Goal: Task Accomplishment & Management: Contribute content

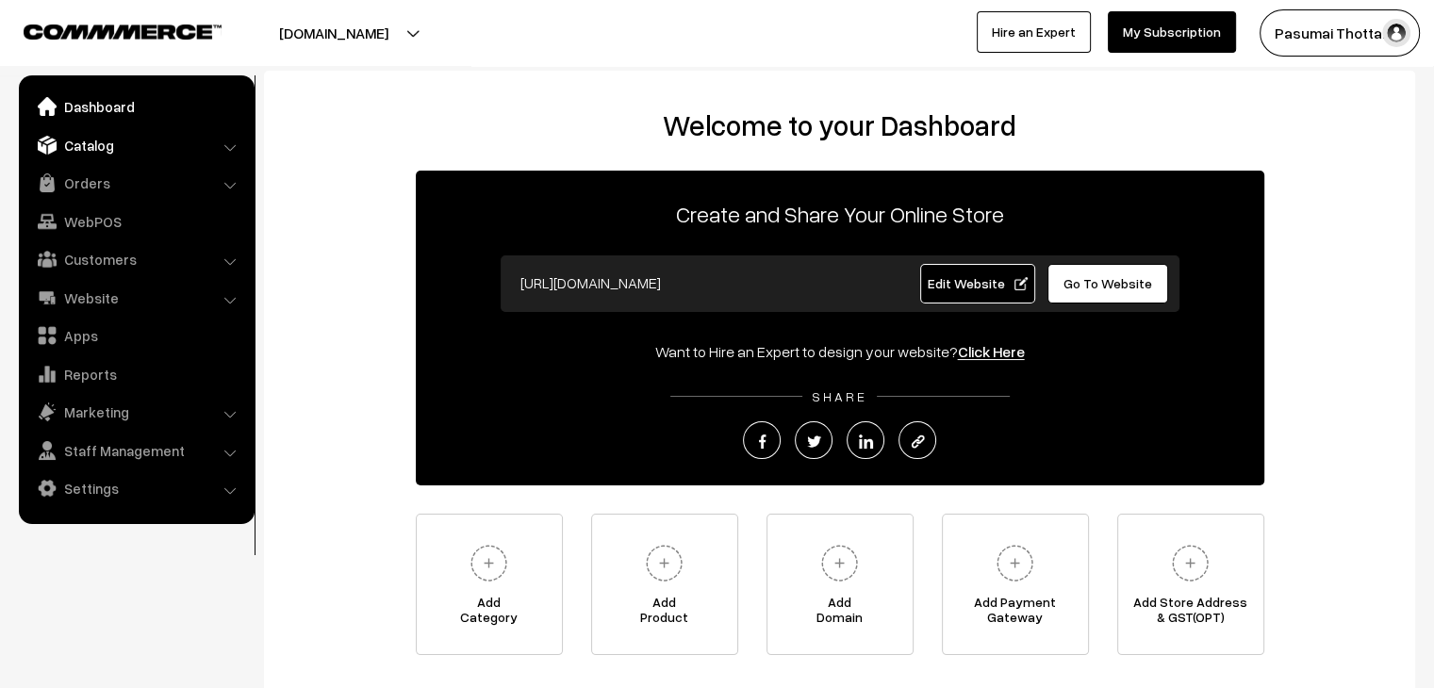
click at [97, 151] on link "Catalog" at bounding box center [136, 145] width 224 height 34
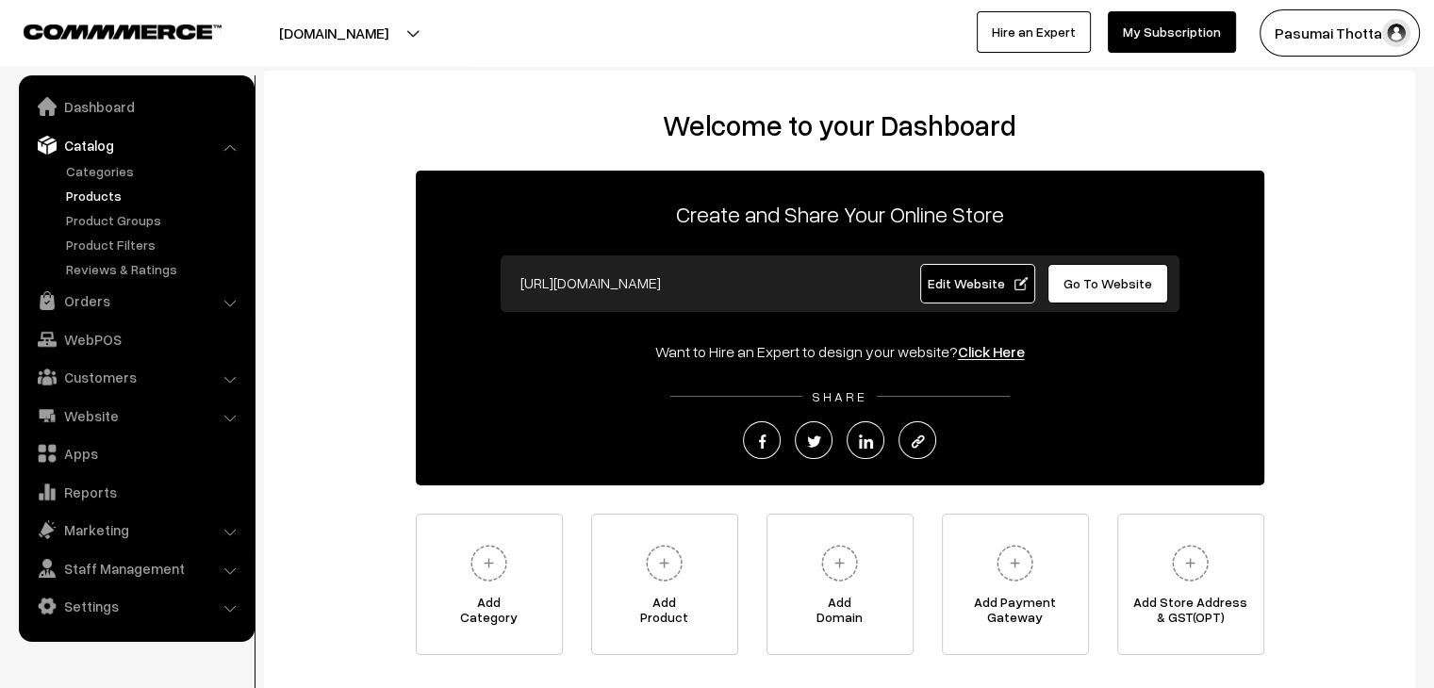
click at [107, 198] on link "Products" at bounding box center [154, 196] width 187 height 20
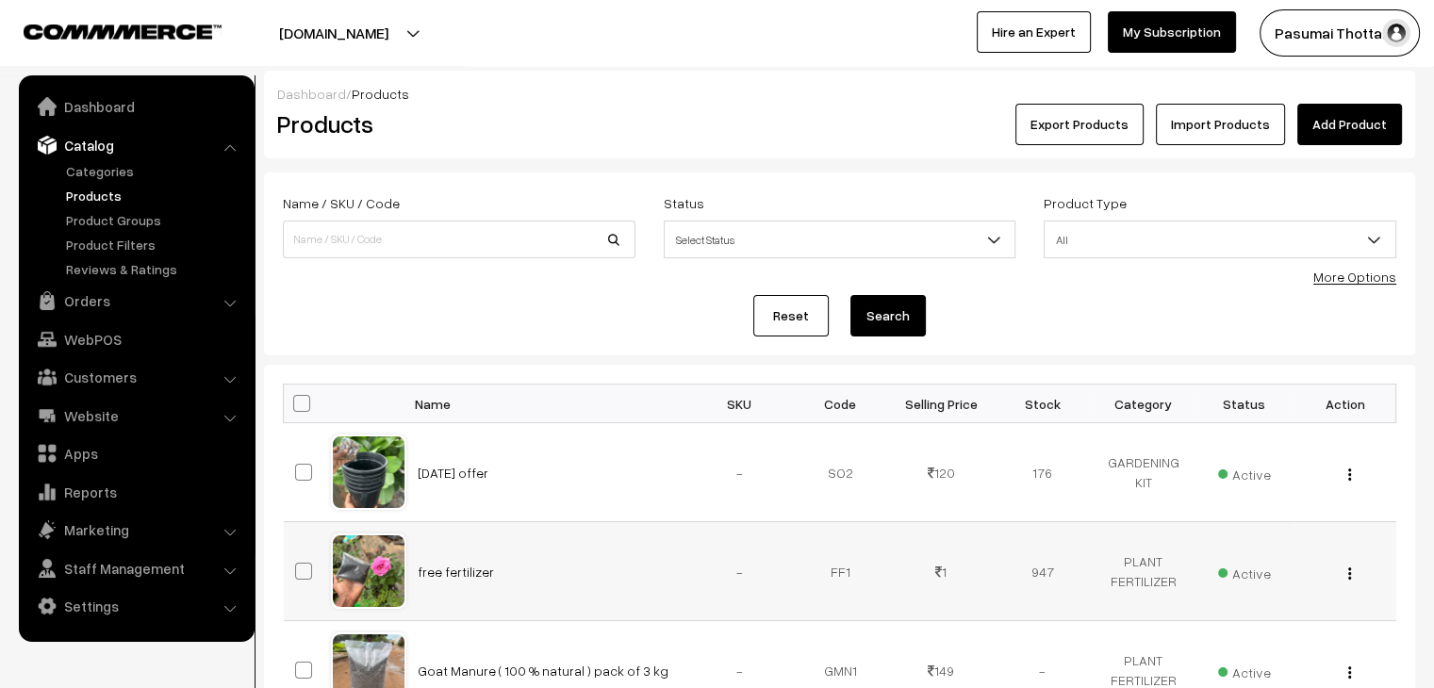
click at [1353, 574] on div "View Edit Delete" at bounding box center [1345, 572] width 78 height 20
click at [1351, 573] on button "button" at bounding box center [1350, 573] width 5 height 15
click at [1349, 572] on img "button" at bounding box center [1350, 574] width 3 height 12
click at [1351, 571] on img "button" at bounding box center [1350, 574] width 3 height 12
click at [1237, 676] on link "Delete" at bounding box center [1265, 684] width 160 height 41
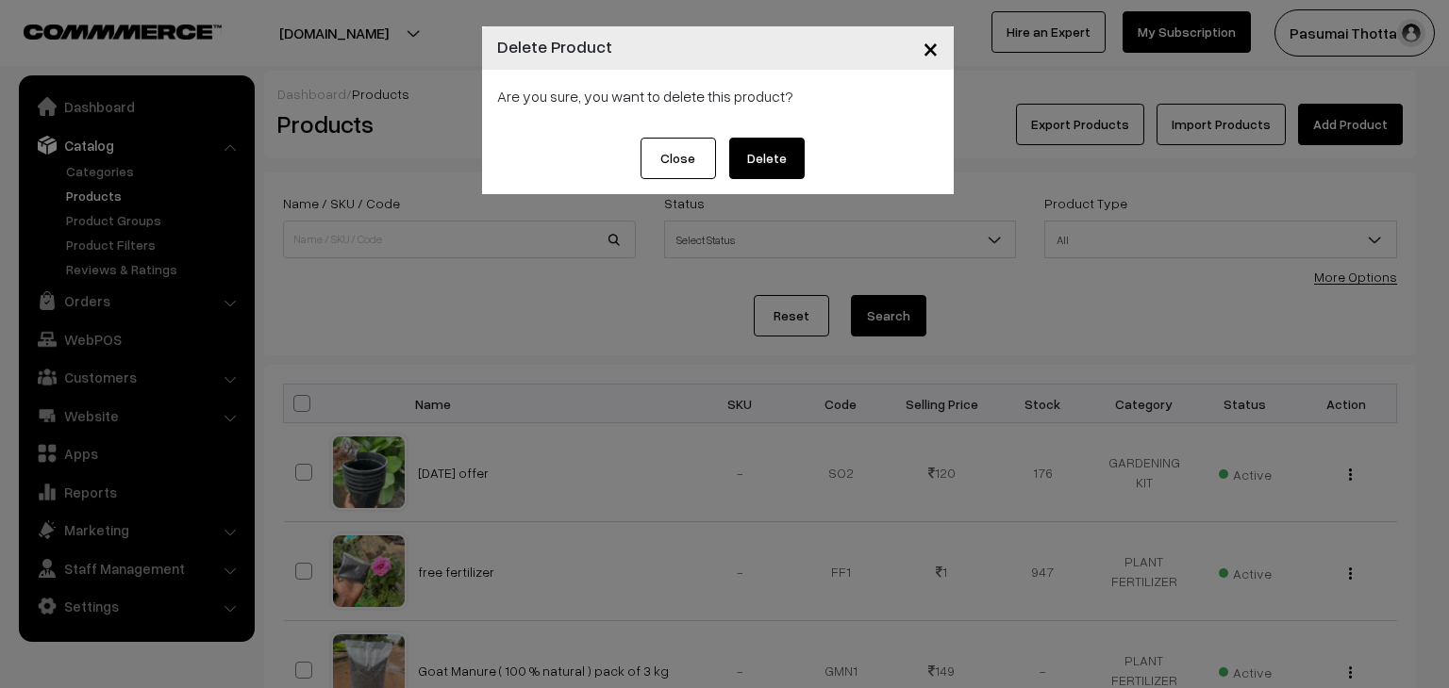
click at [786, 162] on button "Delete" at bounding box center [766, 158] width 75 height 41
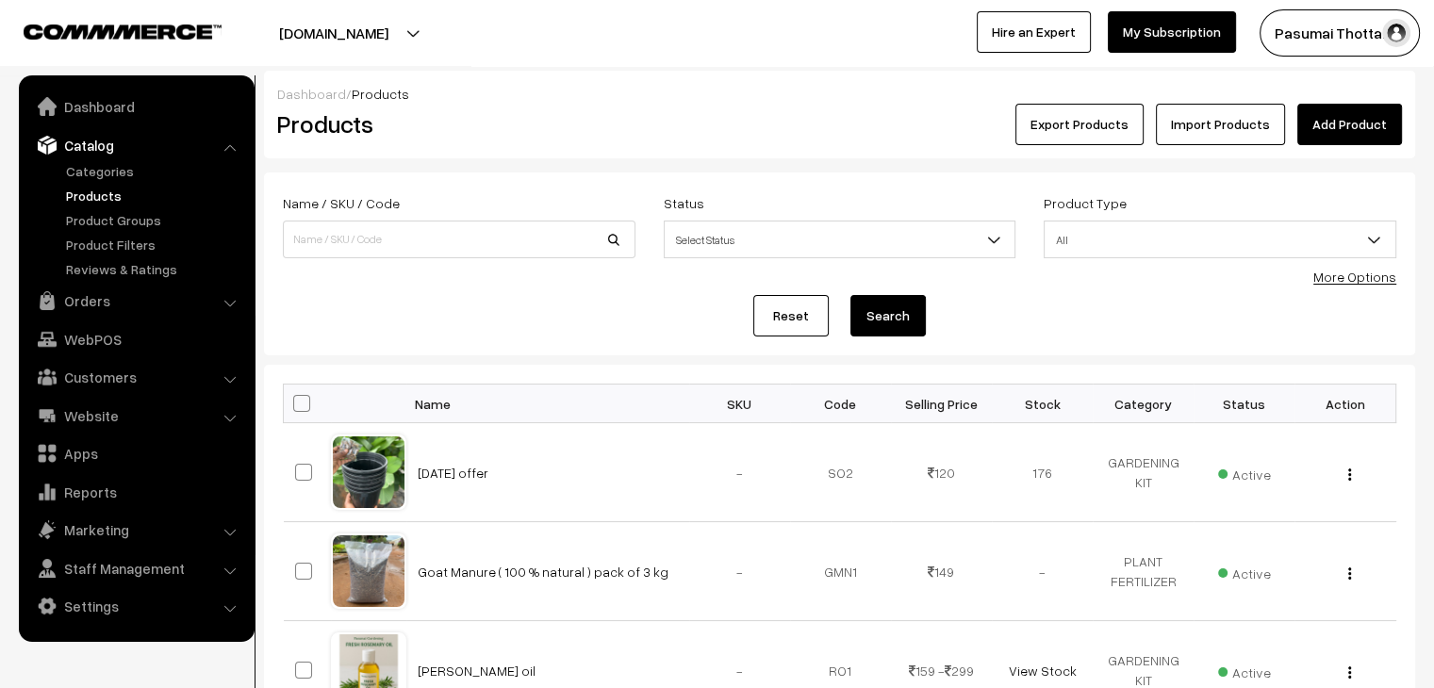
click at [1358, 134] on link "Add Product" at bounding box center [1350, 124] width 105 height 41
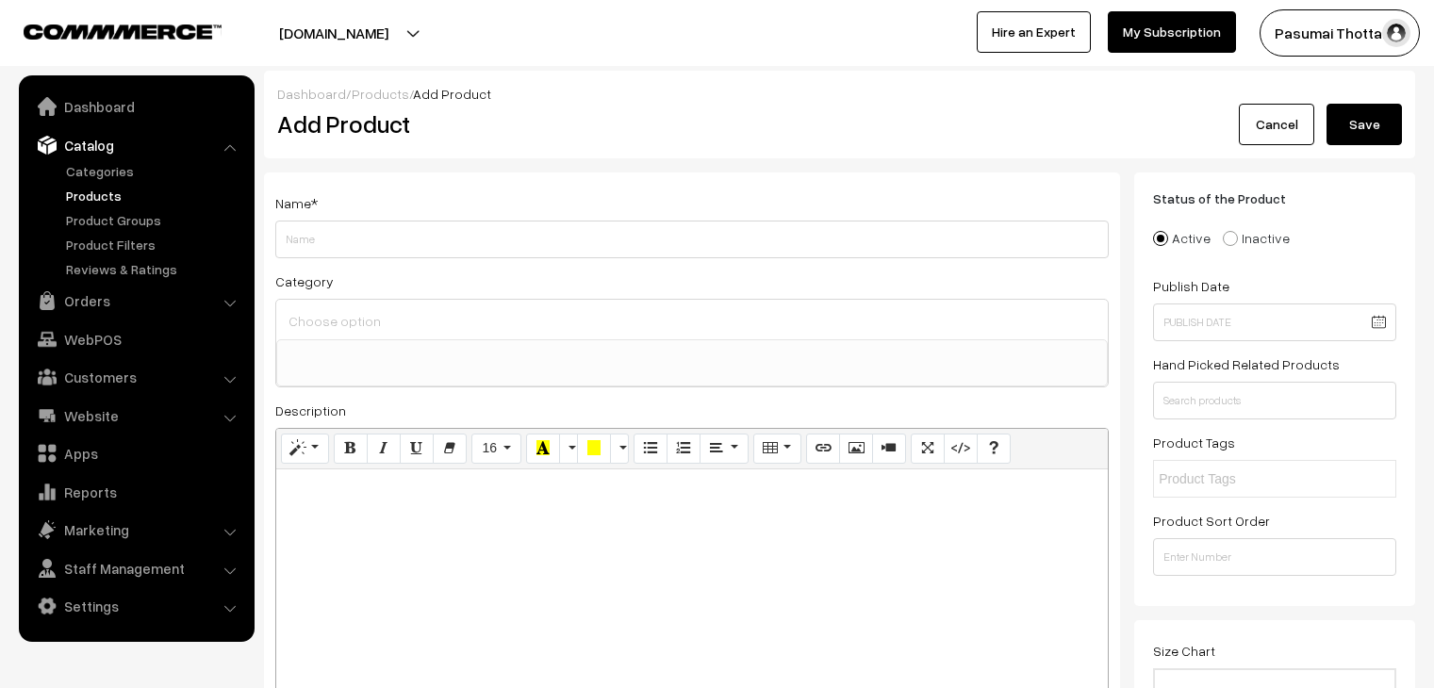
select select
type input "free fertilizer"
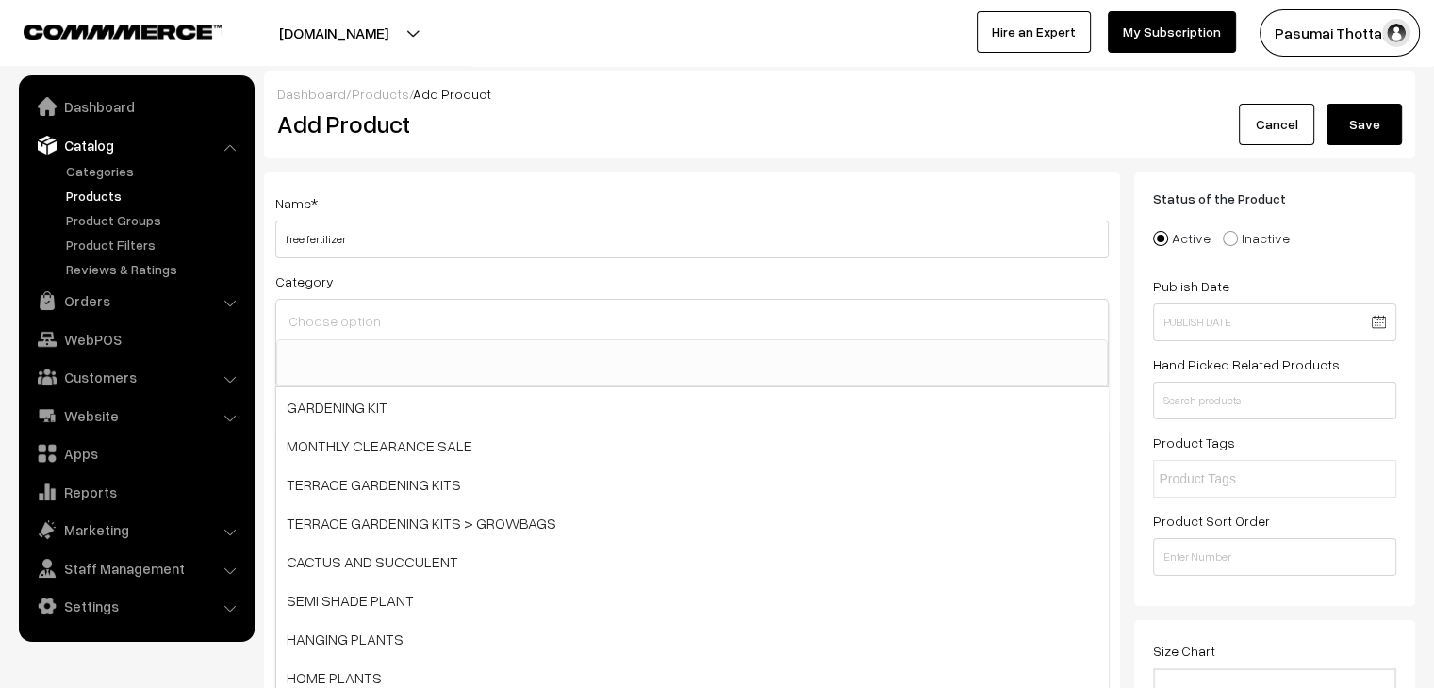
click at [349, 317] on input at bounding box center [692, 320] width 817 height 27
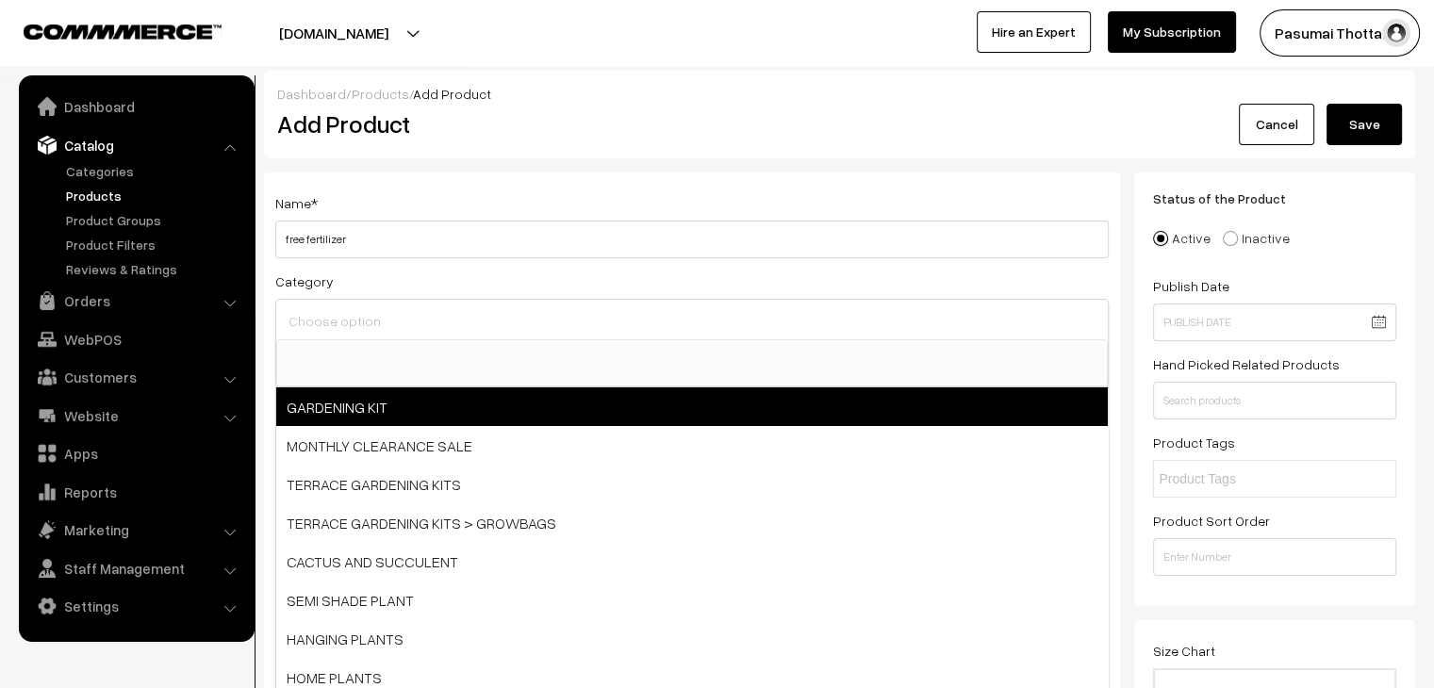
click at [342, 401] on span "GARDENING KIT" at bounding box center [692, 407] width 832 height 39
select select "18"
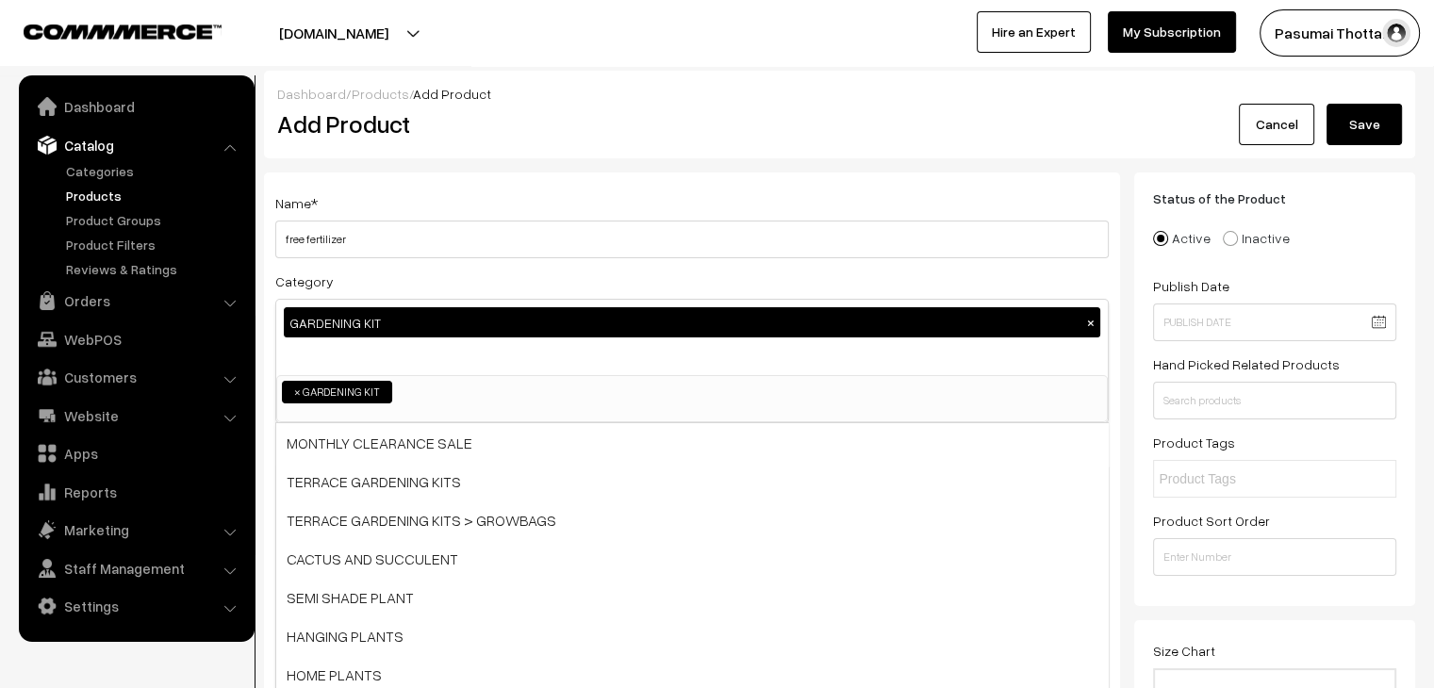
click at [558, 351] on div "GARDENING KIT ×" at bounding box center [692, 337] width 832 height 75
click at [1329, 220] on div "Status of the Product Active Inactive Product Type -- Select -- -- Select -- Pu…" at bounding box center [1274, 383] width 243 height 385
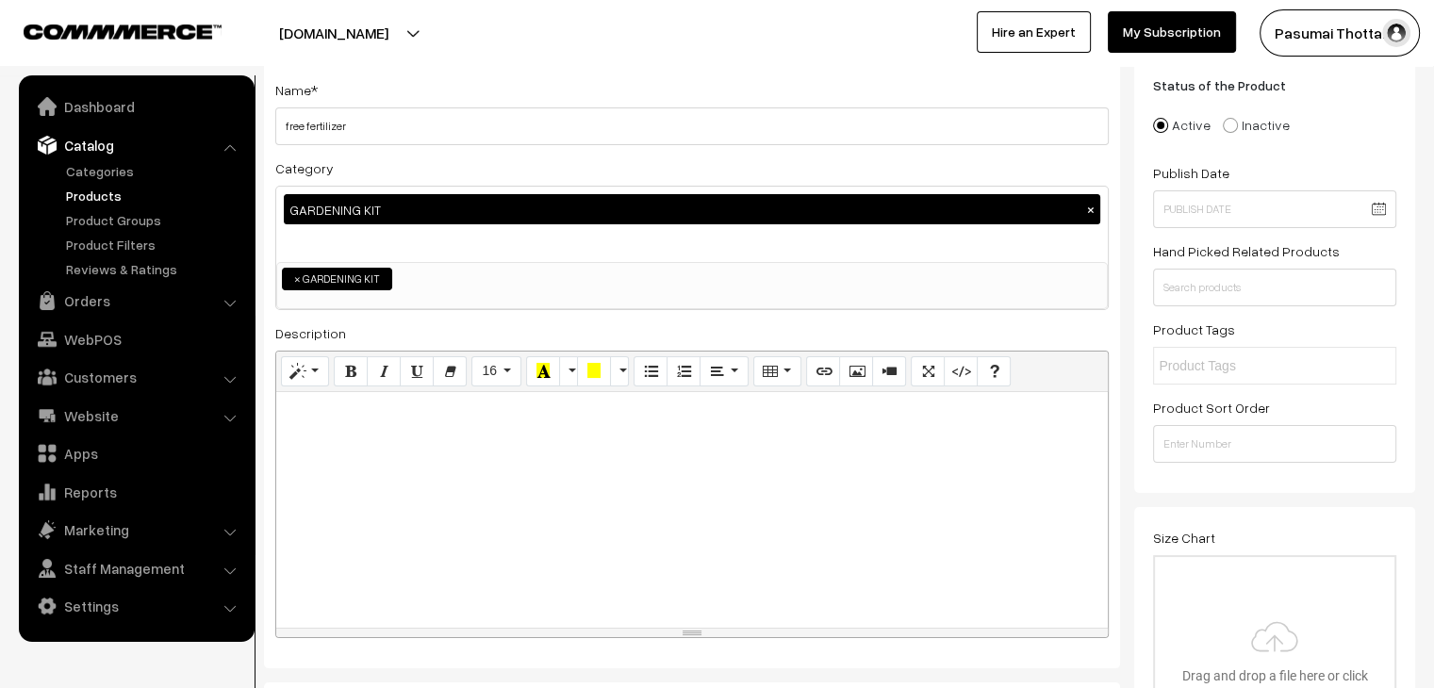
scroll to position [189, 0]
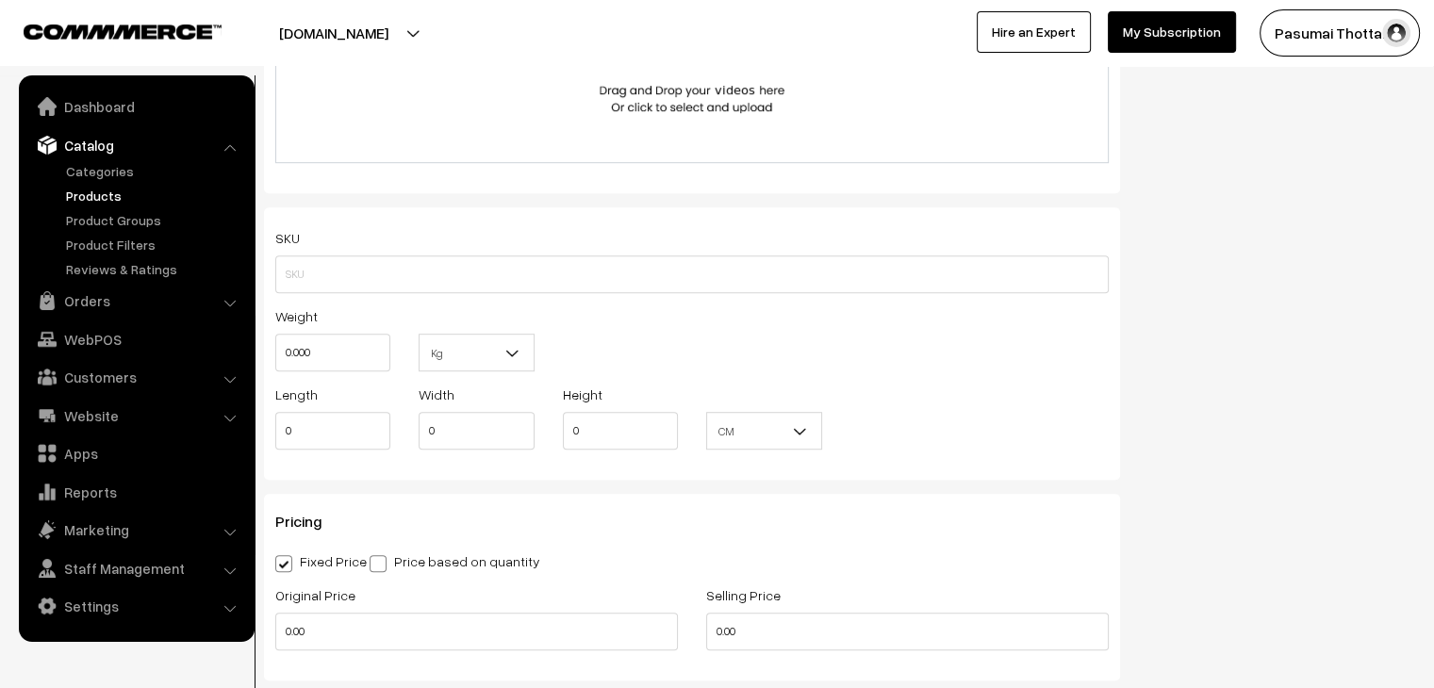
scroll to position [1197, 0]
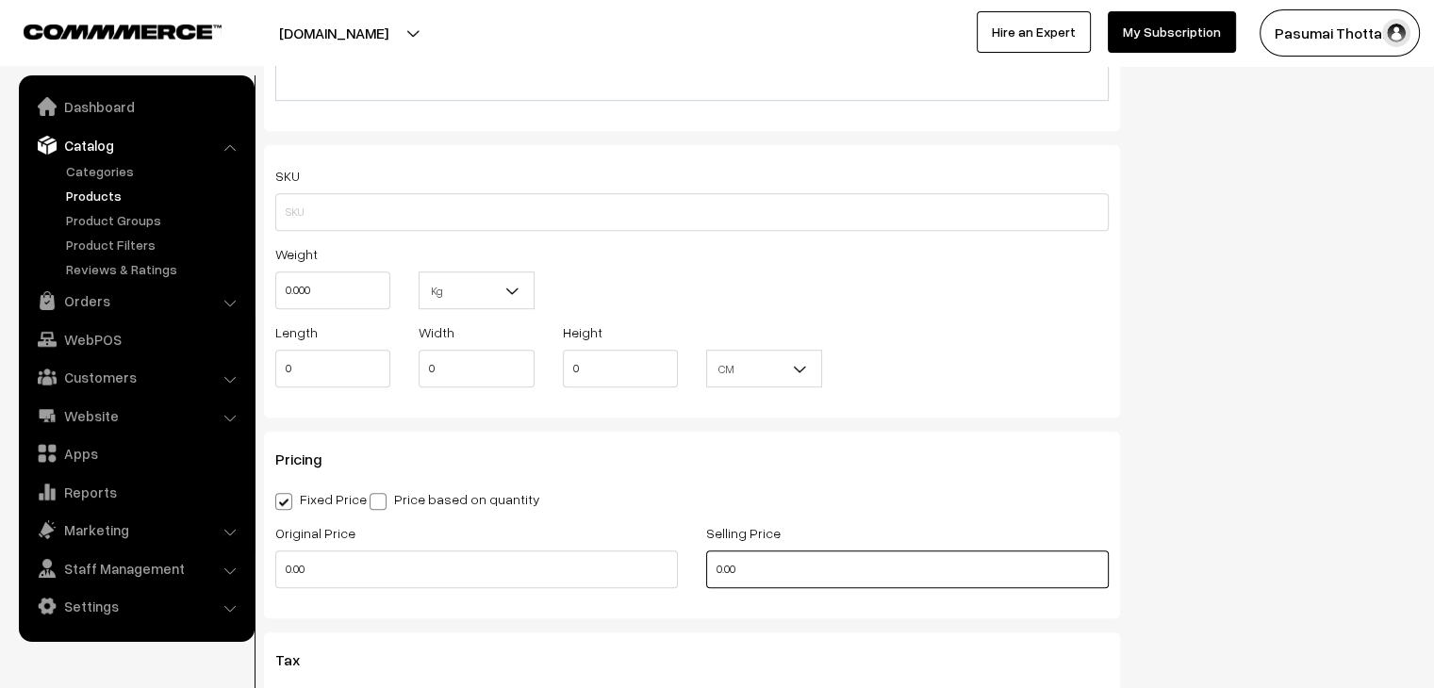
click at [806, 570] on input "0.00" at bounding box center [907, 570] width 403 height 38
type input "0"
type input "1"
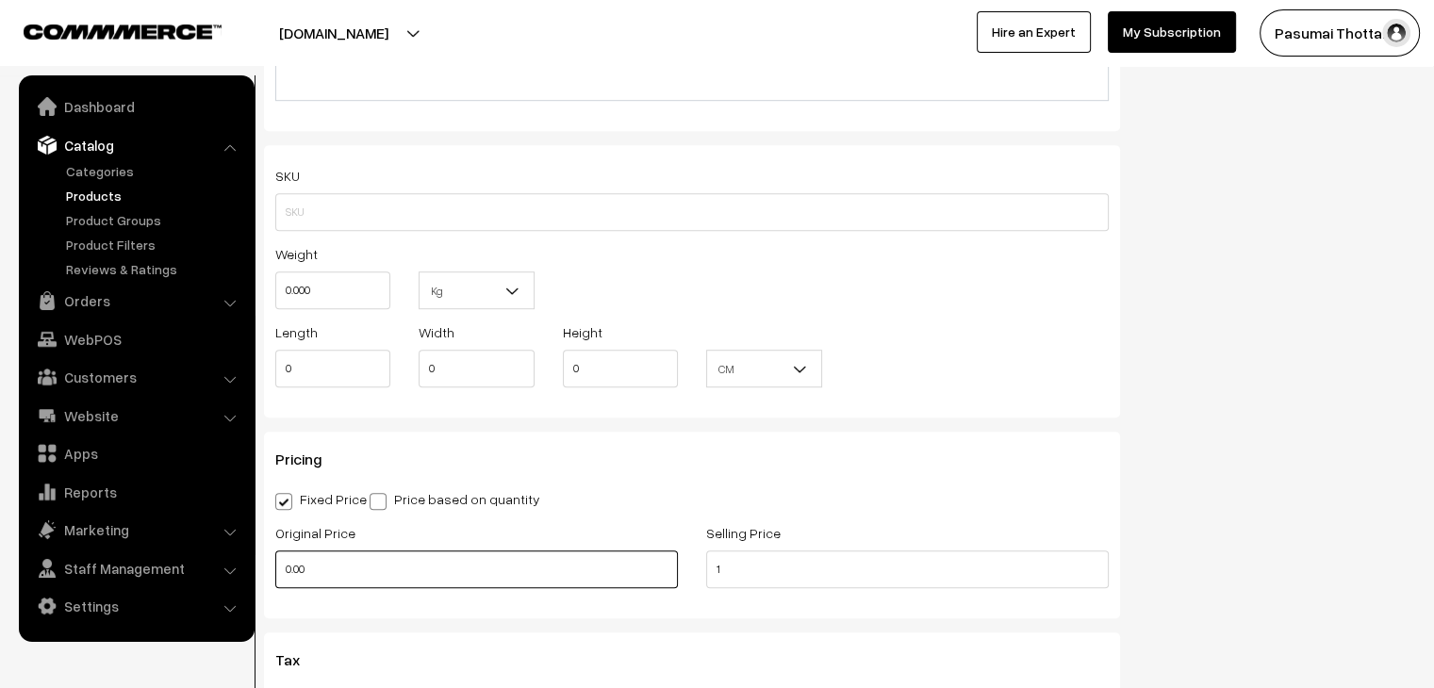
click at [327, 577] on input "0.00" at bounding box center [476, 570] width 403 height 38
type input "0"
type input "5"
type input "54"
click at [909, 517] on div "Pricing Fixed Price Price based on quantity Original Price 54 Selling Price 1 Q…" at bounding box center [692, 525] width 856 height 187
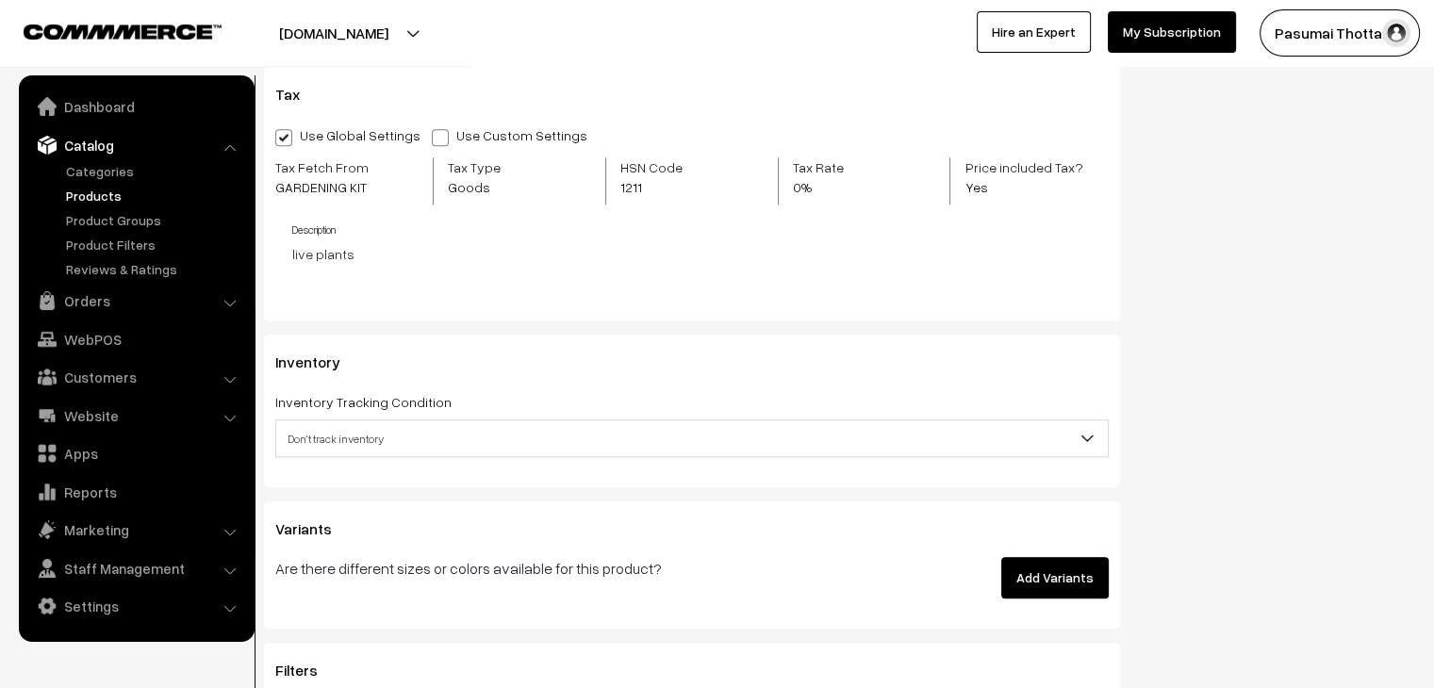
scroll to position [1800, 0]
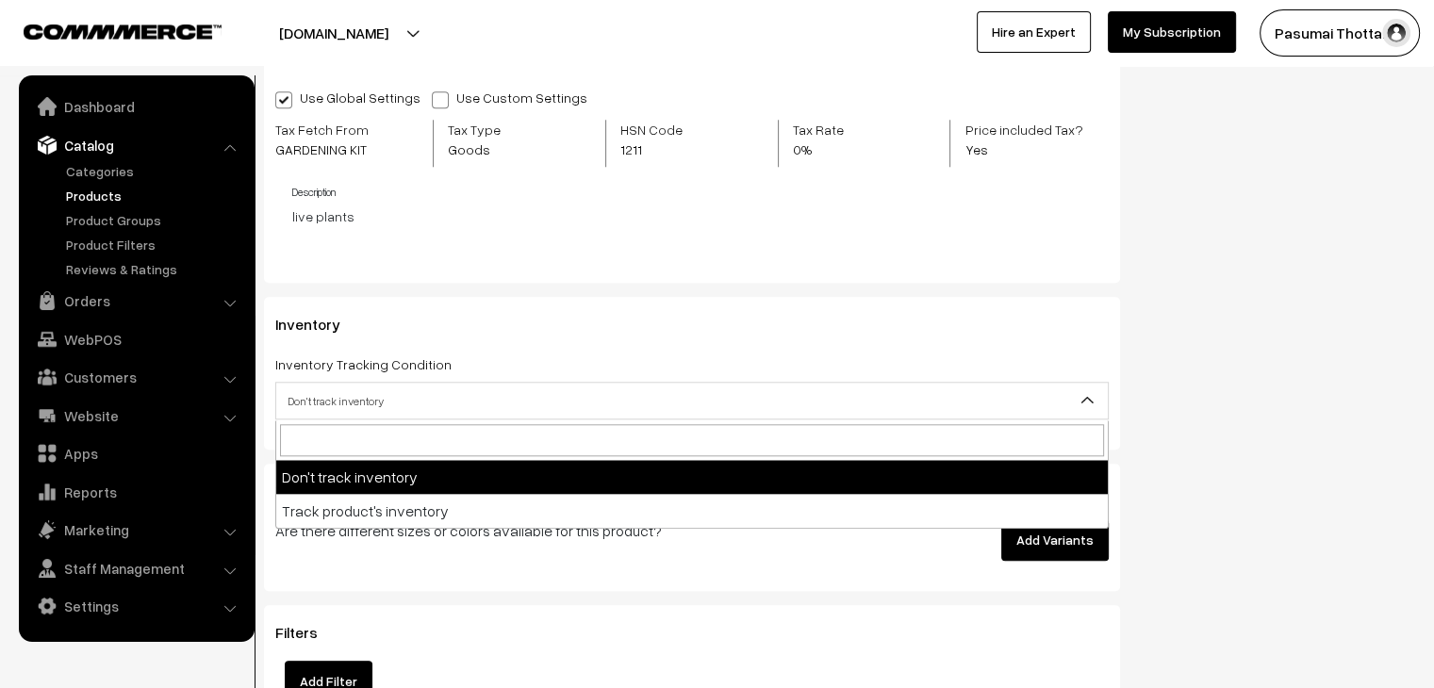
click at [561, 413] on span "Don't track inventory" at bounding box center [692, 401] width 832 height 33
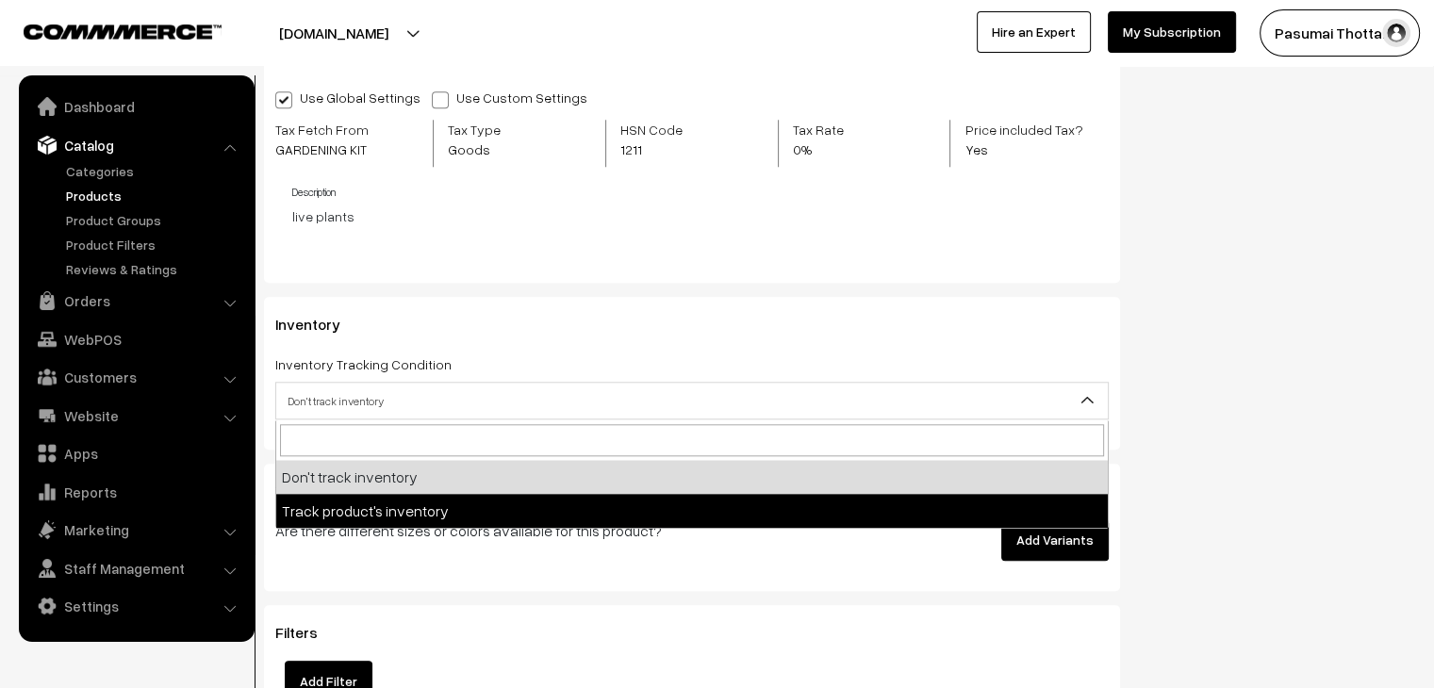
select select "2"
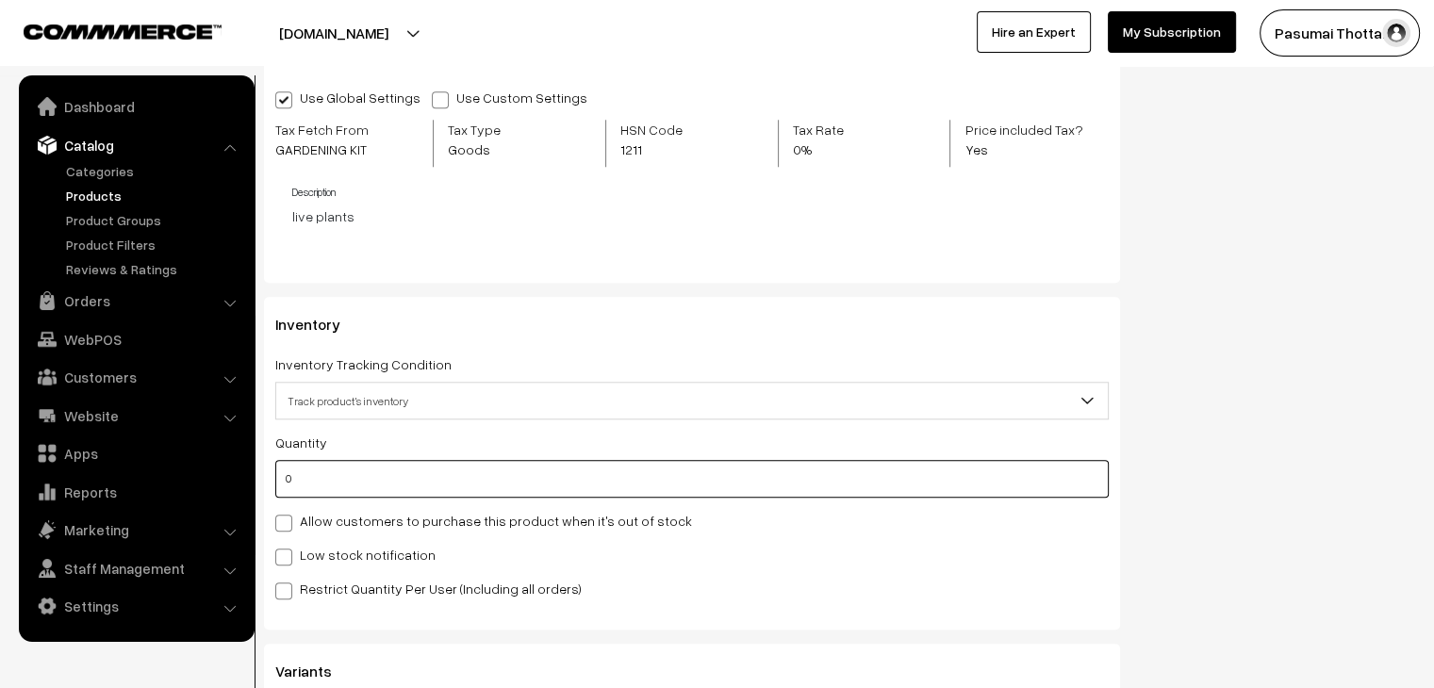
click at [324, 481] on input "0" at bounding box center [692, 479] width 834 height 38
type input "200"
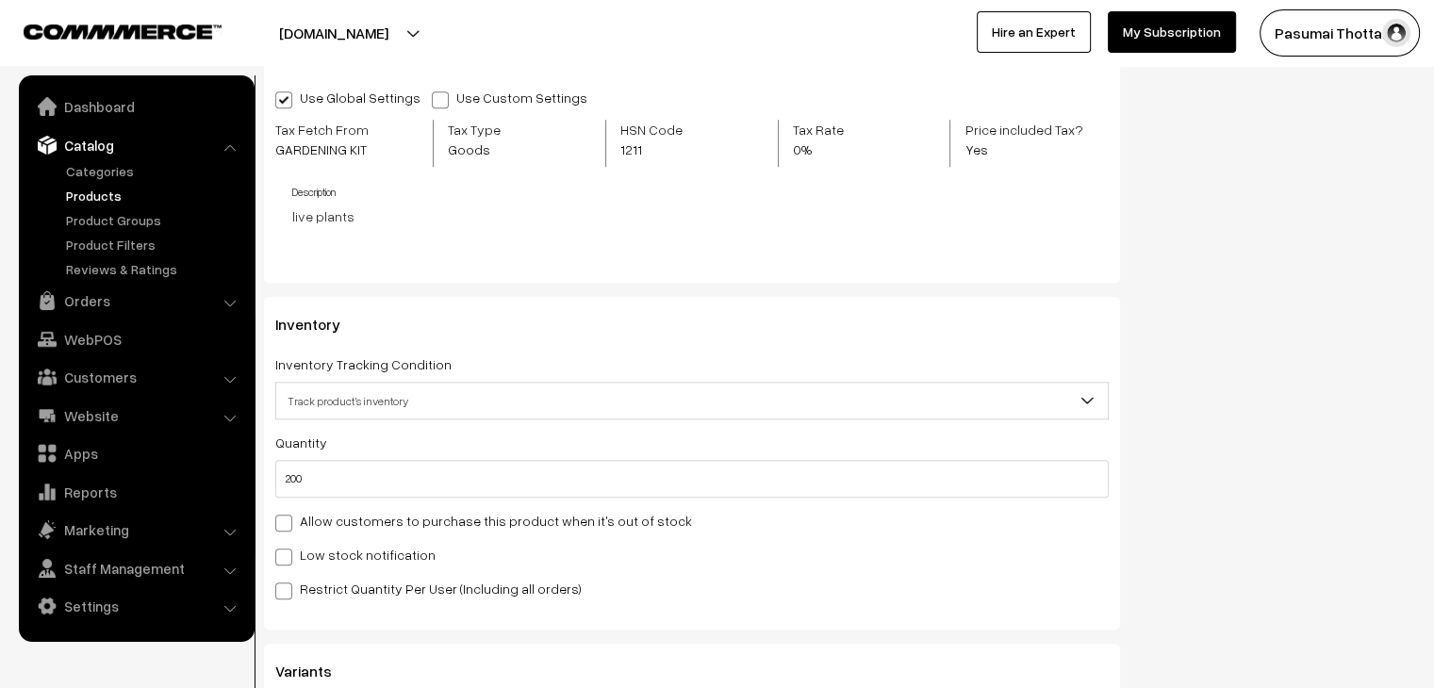
click at [318, 595] on label "Restrict Quantity Per User (Including all orders)" at bounding box center [428, 589] width 307 height 20
click at [288, 594] on input "Restrict Quantity Per User (Including all orders)" at bounding box center [281, 588] width 12 height 12
checkbox input "true"
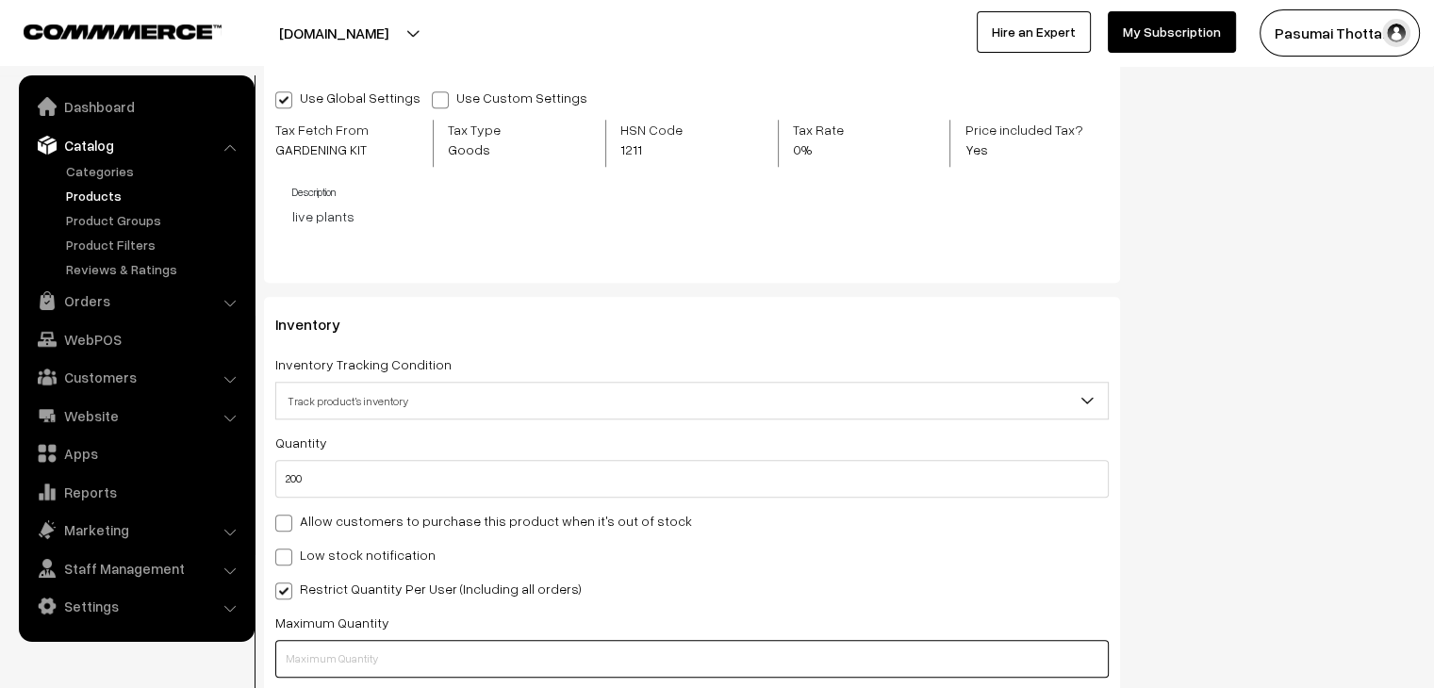
click at [291, 671] on input "text" at bounding box center [692, 659] width 834 height 38
type input "1"
drag, startPoint x: 1326, startPoint y: 313, endPoint x: 1441, endPoint y: 352, distance: 121.4
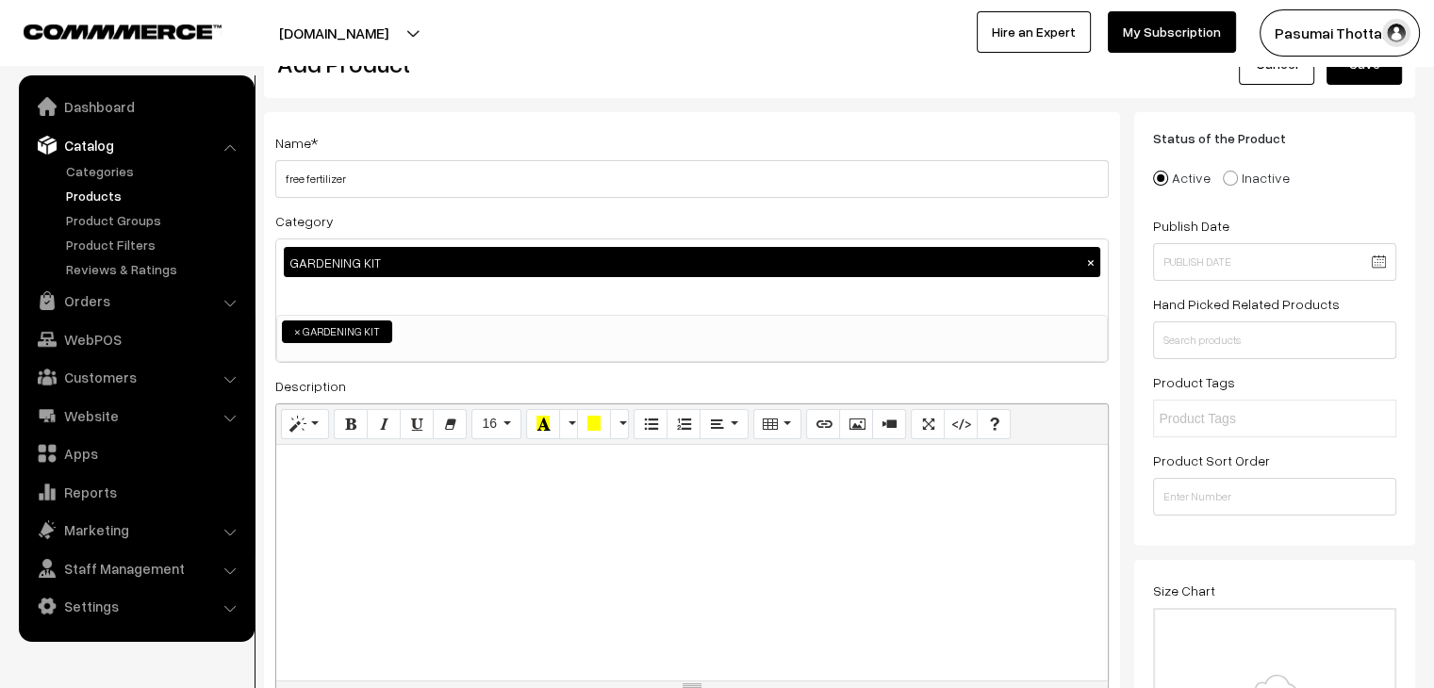
scroll to position [0, 0]
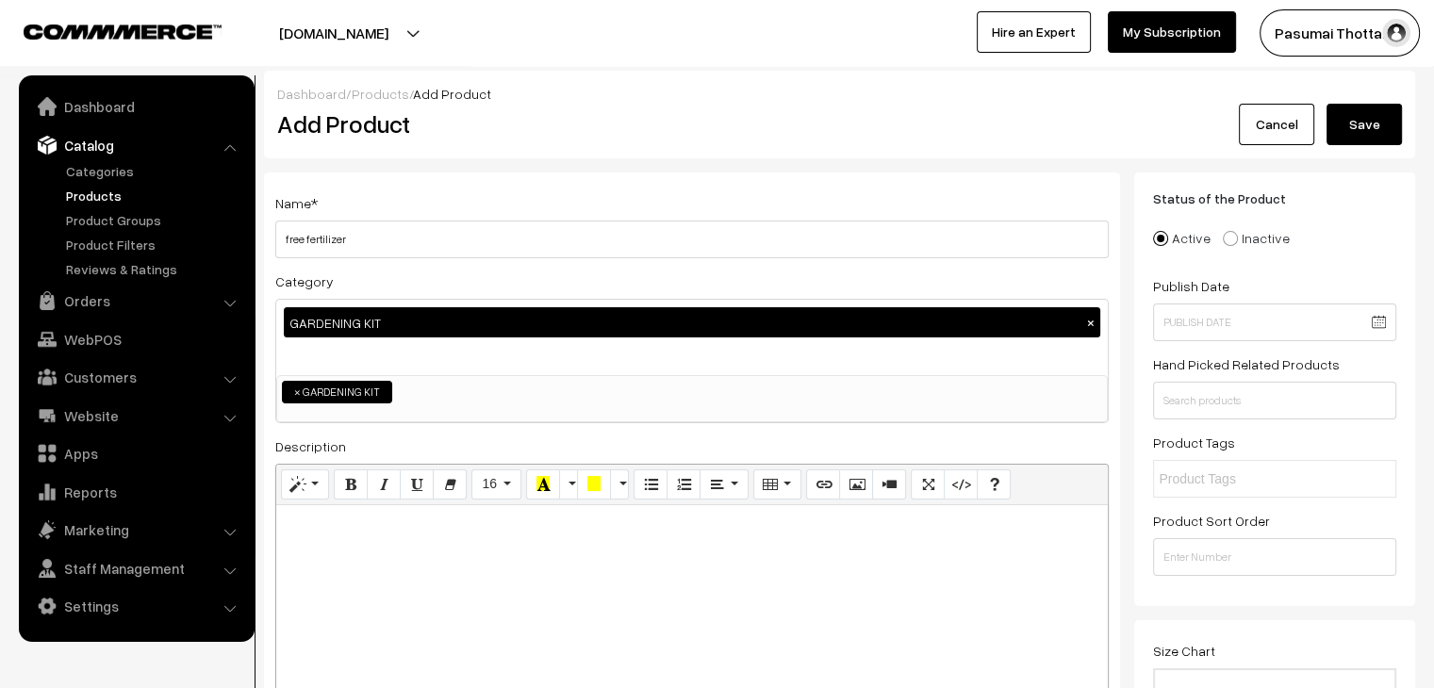
click at [1362, 128] on button "Save" at bounding box center [1364, 124] width 75 height 41
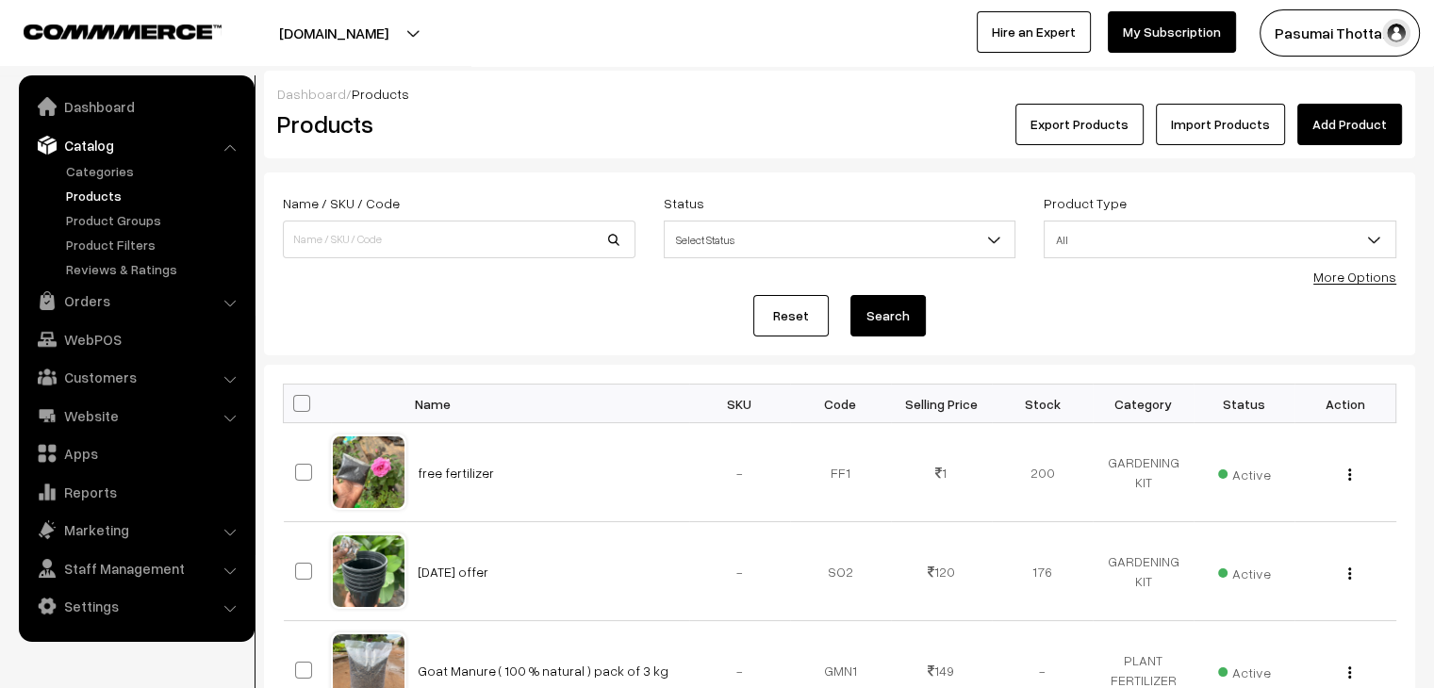
click at [75, 181] on ul "Categories" at bounding box center [137, 220] width 226 height 118
click at [81, 169] on link "Categories" at bounding box center [154, 171] width 187 height 20
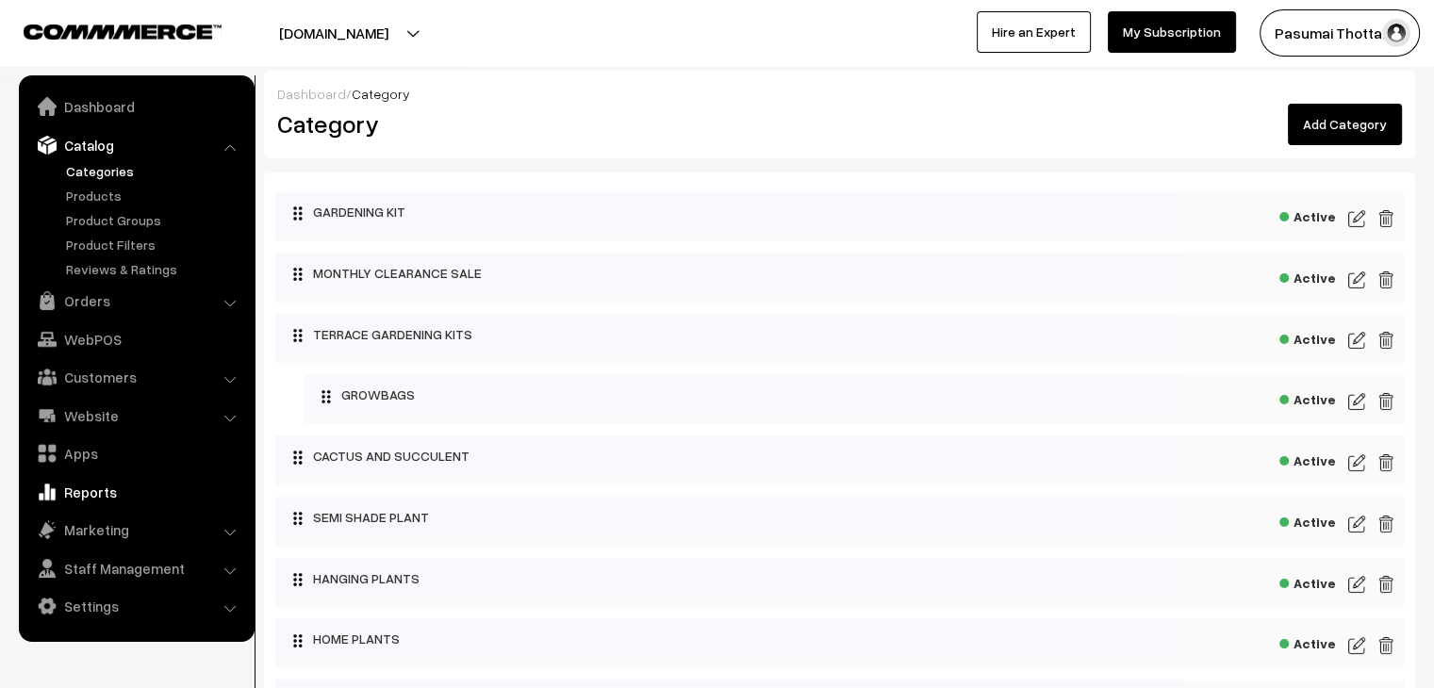
click at [72, 491] on link "Reports" at bounding box center [136, 492] width 224 height 34
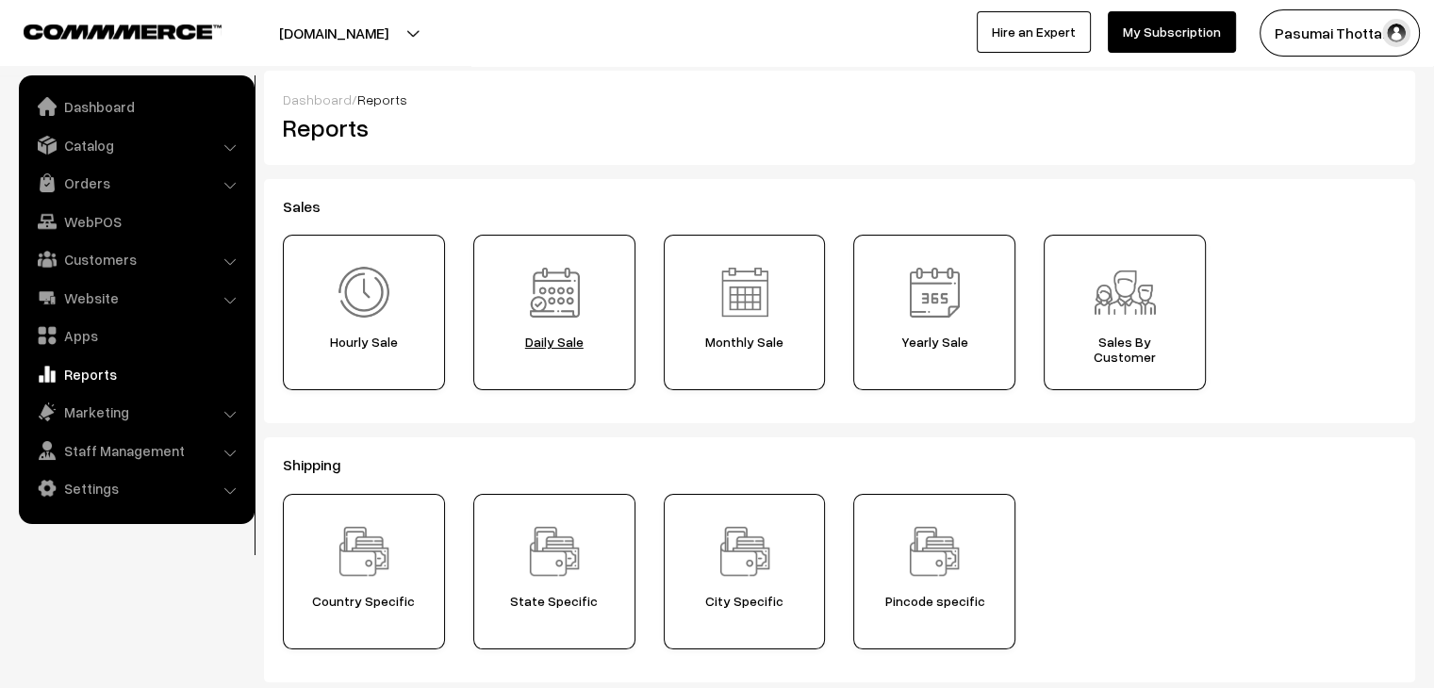
click at [537, 291] on img at bounding box center [555, 292] width 66 height 66
